Goal: Task Accomplishment & Management: Use online tool/utility

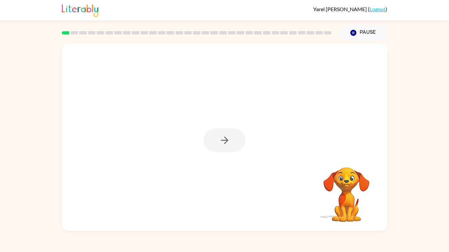
click at [223, 142] on div at bounding box center [224, 141] width 42 height 24
click at [222, 142] on div at bounding box center [224, 141] width 42 height 24
click at [429, 244] on div "[PERSON_NAME] ( Logout ) Pause Pause Your browser must support playing .mp4 fil…" at bounding box center [224, 126] width 449 height 252
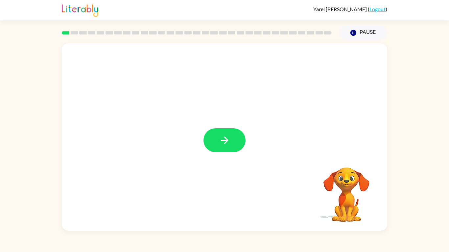
click at [440, 246] on div "[PERSON_NAME] ( Logout ) Pause Pause Your browser must support playing .mp4 fil…" at bounding box center [224, 126] width 449 height 252
click at [373, 198] on video "Your browser must support playing .mp4 files to use Literably. Please try using…" at bounding box center [347, 190] width 66 height 66
click at [347, 182] on video "Your browser must support playing .mp4 files to use Literably. Please try using…" at bounding box center [347, 190] width 66 height 66
click at [249, 144] on div at bounding box center [224, 137] width 325 height 188
drag, startPoint x: 231, startPoint y: 144, endPoint x: 369, endPoint y: 194, distance: 147.1
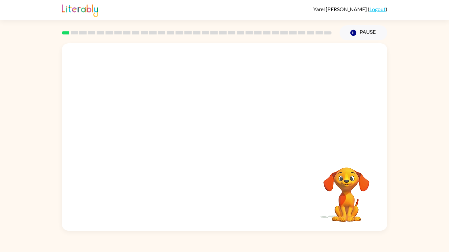
click at [369, 194] on div "Your browser must support playing .mp4 files to use Literably. Please try using…" at bounding box center [224, 137] width 325 height 188
click at [350, 188] on video "Your browser must support playing .mp4 files to use Literably. Please try using…" at bounding box center [347, 190] width 66 height 66
click at [236, 140] on div "Your browser must support playing .mp4 files to use Literably. Please try using…" at bounding box center [224, 137] width 325 height 188
click at [236, 140] on button "button" at bounding box center [224, 141] width 42 height 24
click at [236, 136] on div at bounding box center [208, 126] width 281 height 24
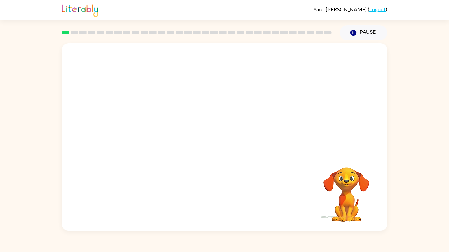
click at [236, 136] on div at bounding box center [208, 126] width 281 height 24
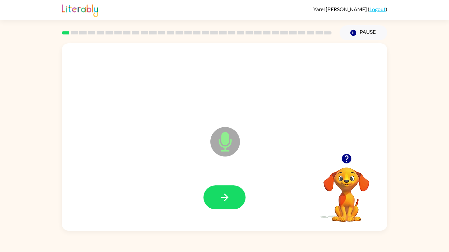
drag, startPoint x: 236, startPoint y: 136, endPoint x: 238, endPoint y: 145, distance: 8.8
click at [238, 137] on div "Microphone The Microphone is here when it is your turn to talk" at bounding box center [208, 126] width 281 height 24
click at [229, 197] on icon "button" at bounding box center [225, 198] width 12 height 12
